Goal: Information Seeking & Learning: Learn about a topic

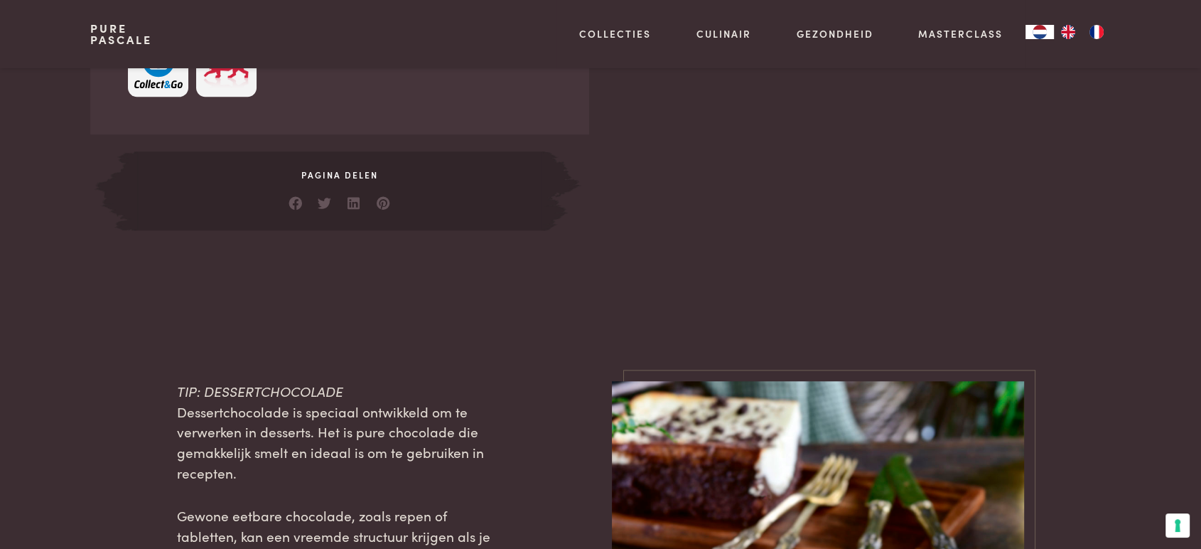
scroll to position [1171, 0]
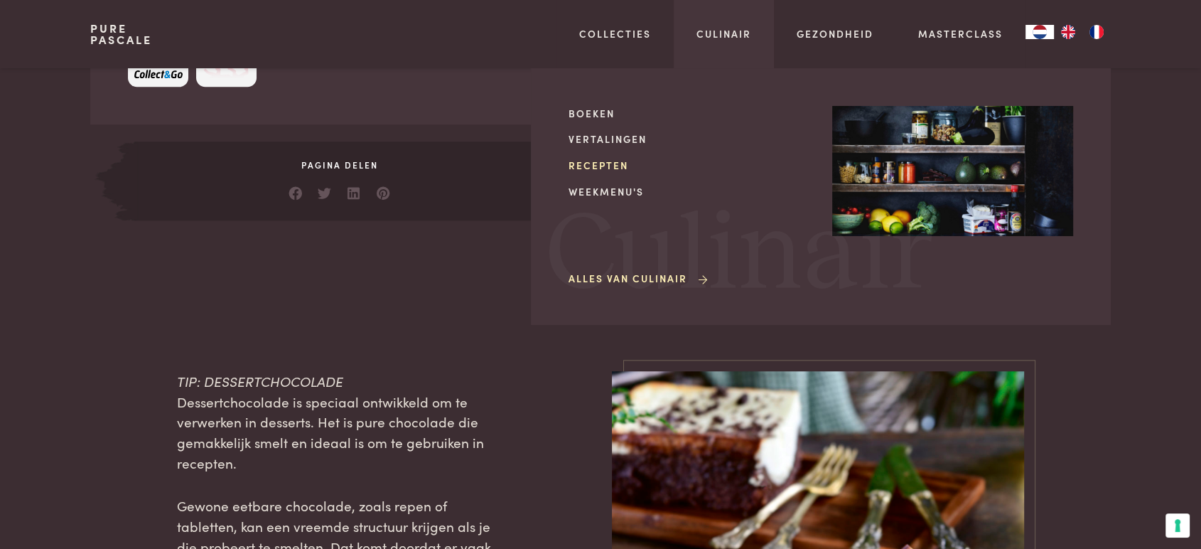
click at [592, 163] on link "Recepten" at bounding box center [689, 165] width 241 height 15
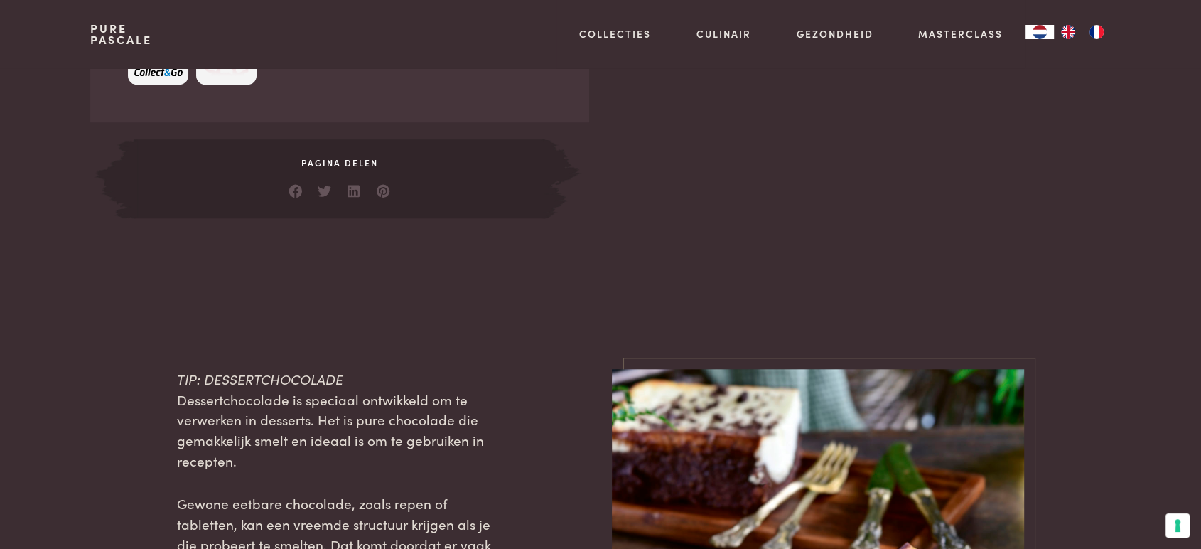
scroll to position [1171, 0]
